Goal: Register for event/course

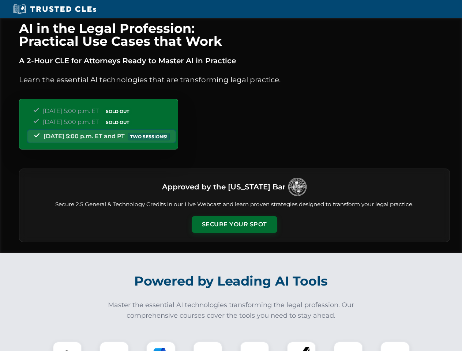
click at [234, 225] on button "Secure Your Spot" at bounding box center [235, 224] width 86 height 17
click at [67, 346] on img at bounding box center [67, 356] width 21 height 21
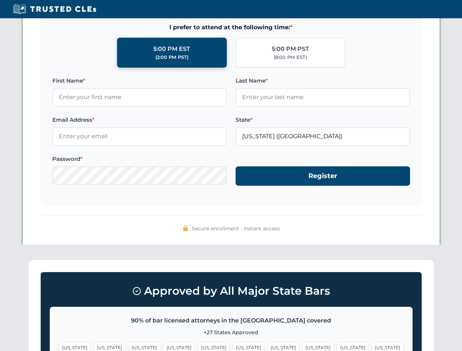
click at [267, 346] on span "[US_STATE]" at bounding box center [283, 347] width 32 height 11
click at [337, 346] on span "[US_STATE]" at bounding box center [353, 347] width 32 height 11
